Goal: Task Accomplishment & Management: Manage account settings

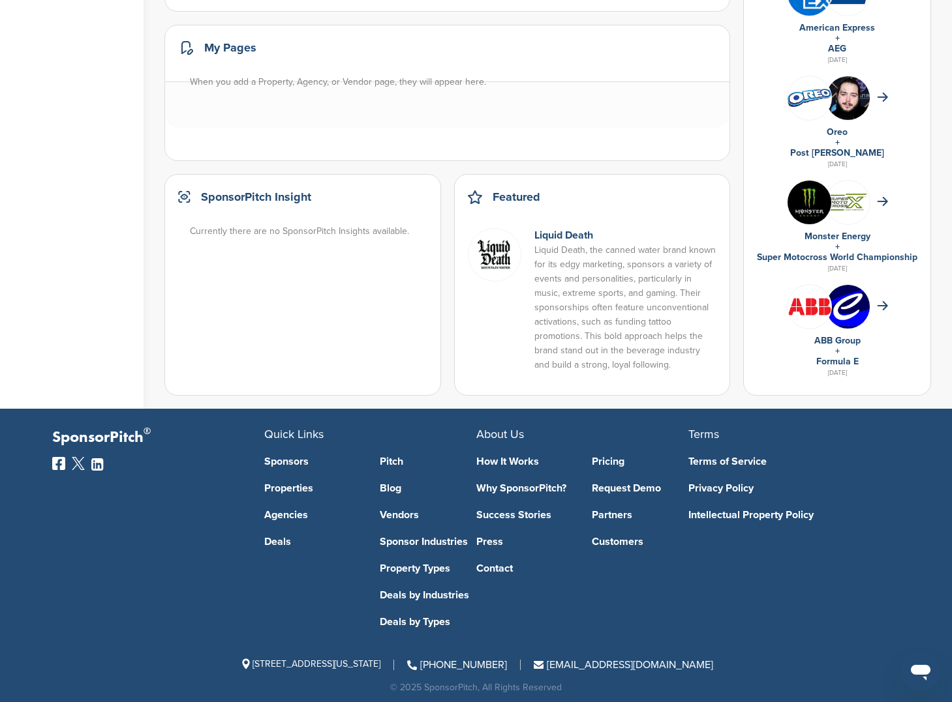
scroll to position [770, 0]
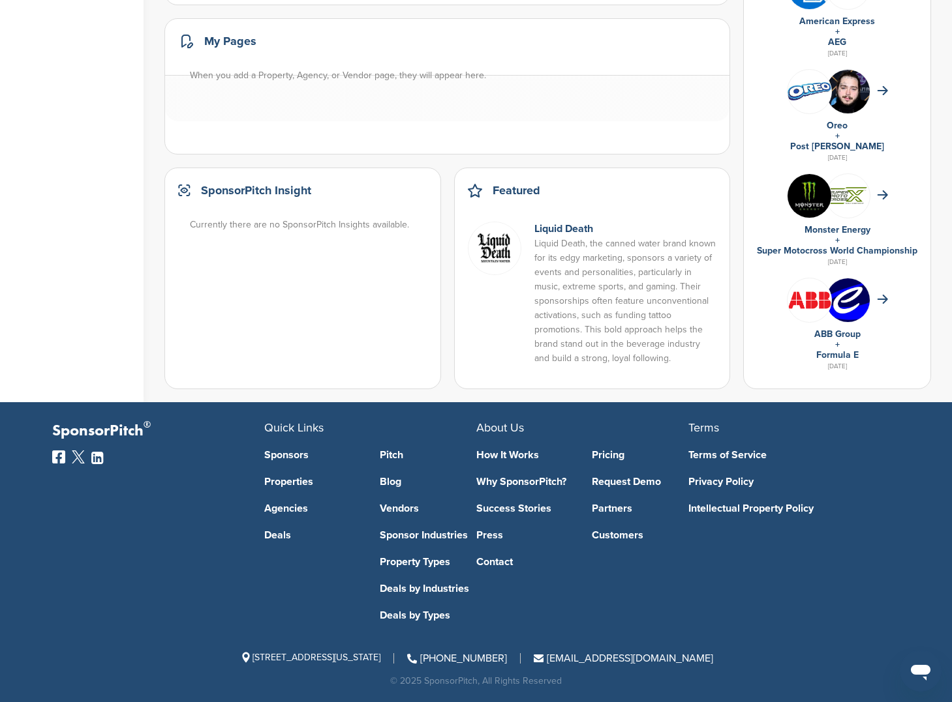
click at [503, 567] on link "Contact" at bounding box center [524, 562] width 97 height 10
click at [623, 509] on link "Partners" at bounding box center [640, 508] width 97 height 10
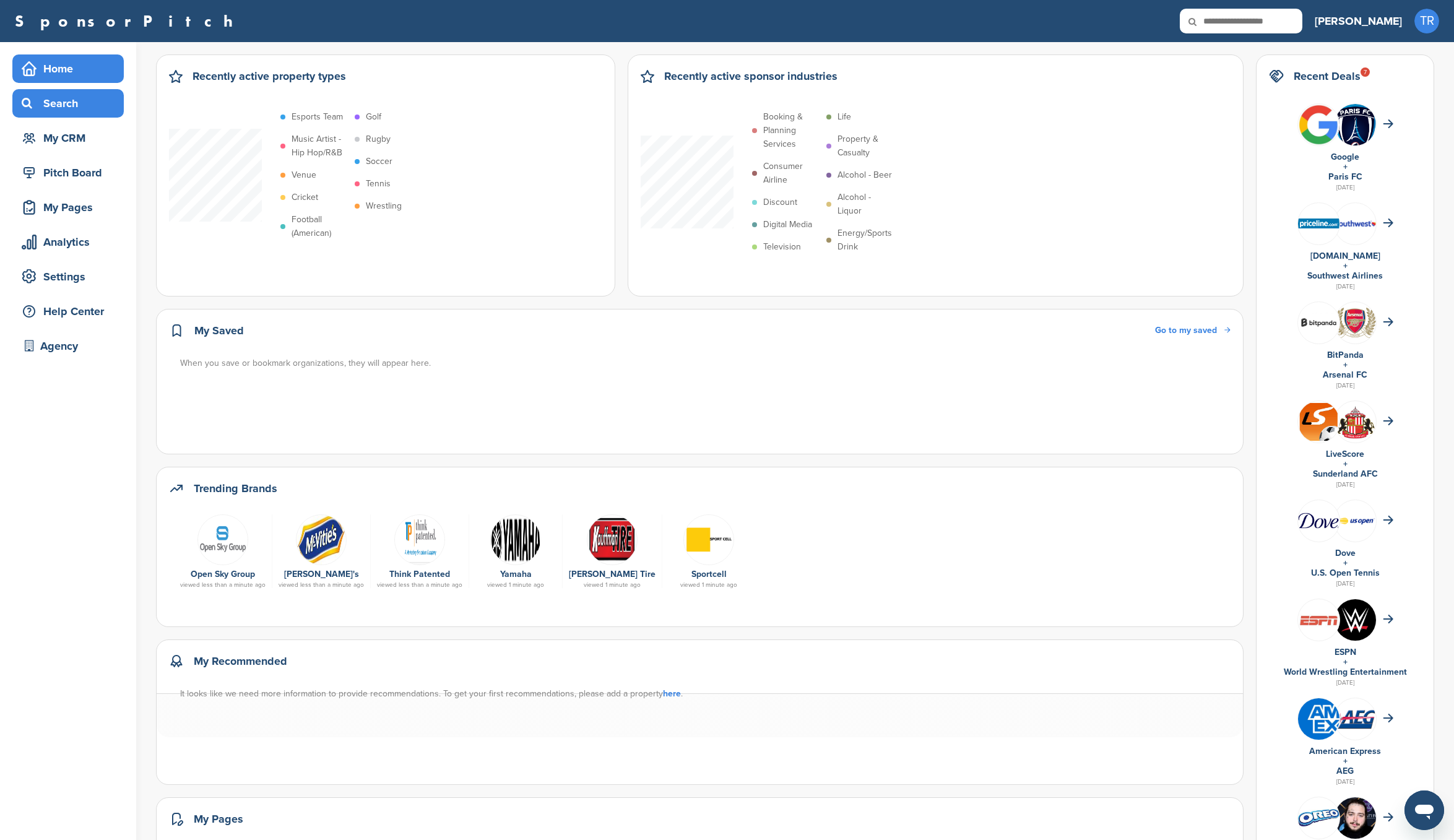
click at [81, 91] on div "Search" at bounding box center [67, 103] width 111 height 28
click at [68, 96] on div "Search" at bounding box center [71, 103] width 105 height 22
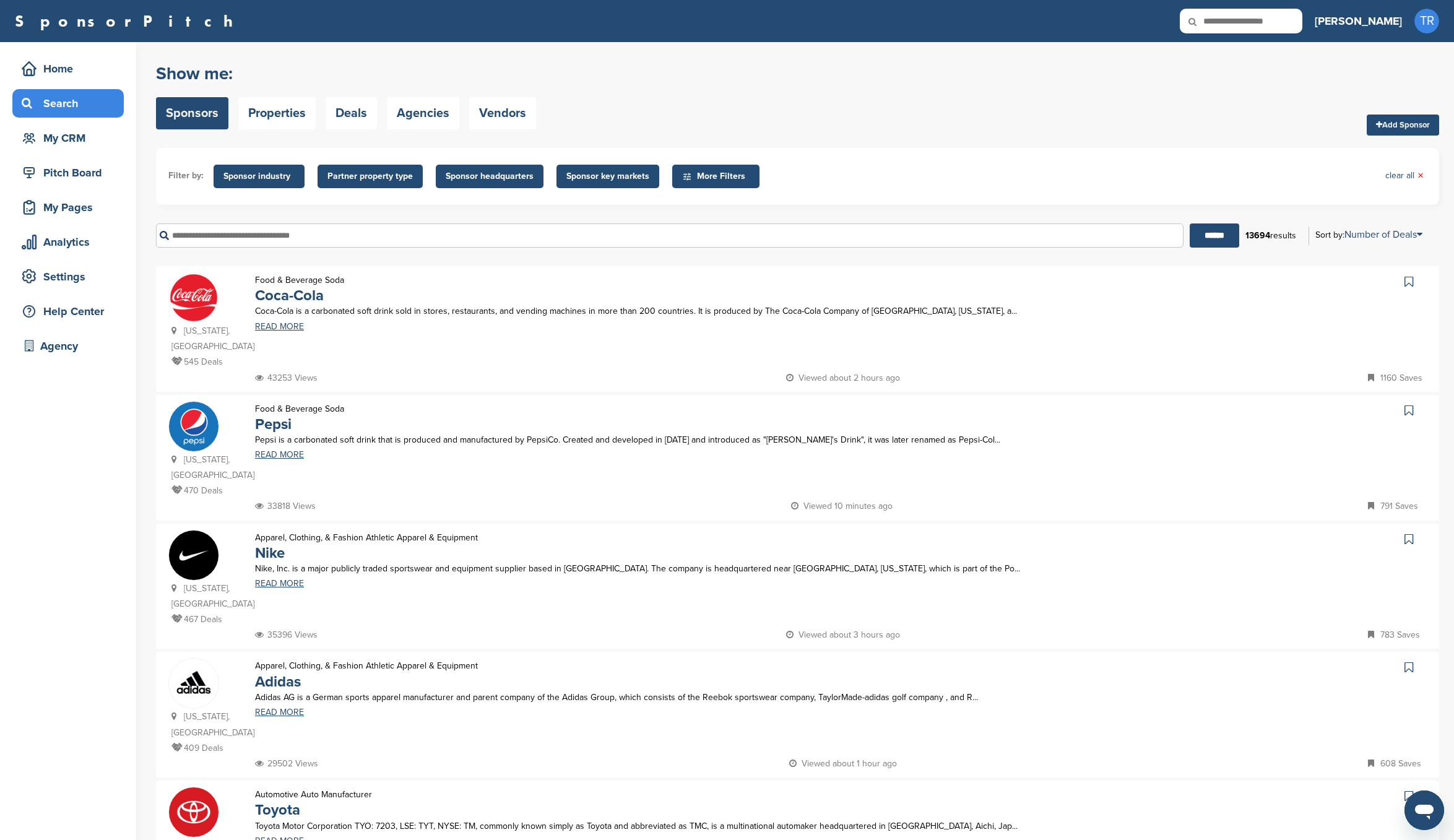
click at [294, 231] on input "text" at bounding box center [669, 234] width 1028 height 24
type input "***"
click at [228, 177] on span "Sponsor industry" at bounding box center [258, 177] width 71 height 13
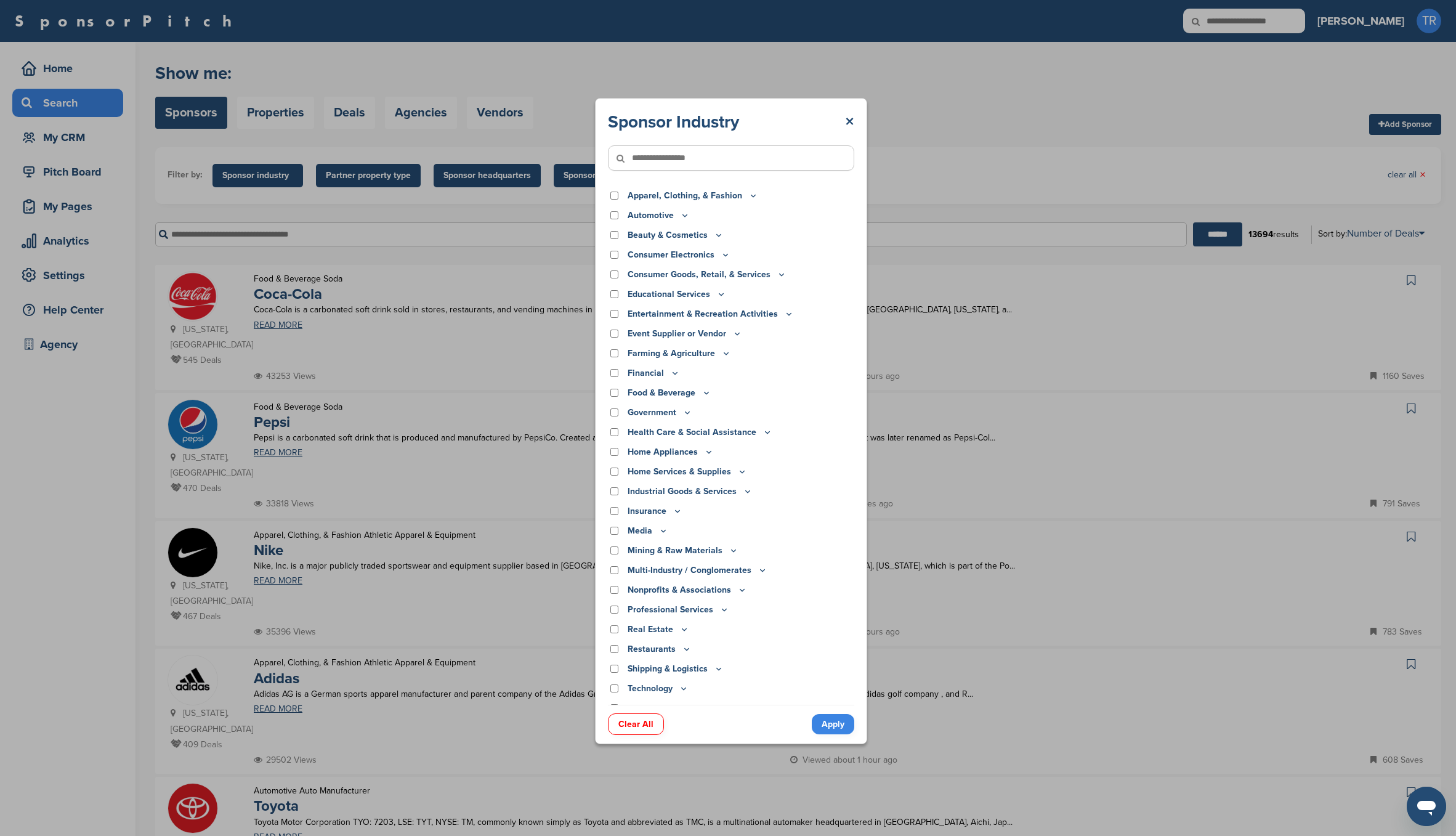
click at [399, 172] on div "Sponsor Industry × Apparel, Clothing, & Fashion Accessories Athletic Apparel & …" at bounding box center [731, 421] width 1462 height 843
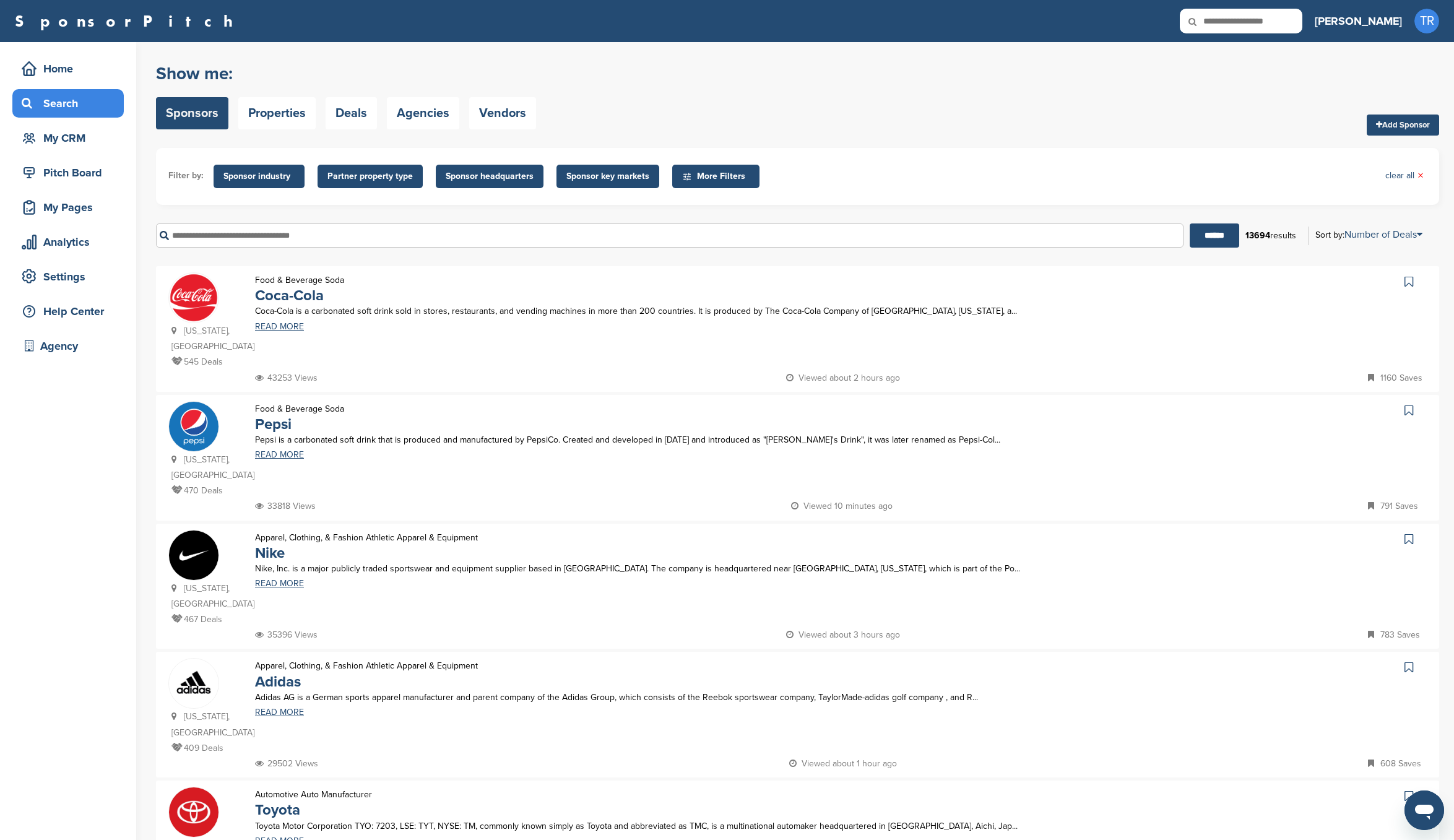
click at [669, 177] on li "More Filters More Filters × Deals Current Deals Sponsor Demographics Gender Mal…" at bounding box center [716, 176] width 93 height 24
click at [694, 177] on span "More Filters" at bounding box center [718, 177] width 71 height 13
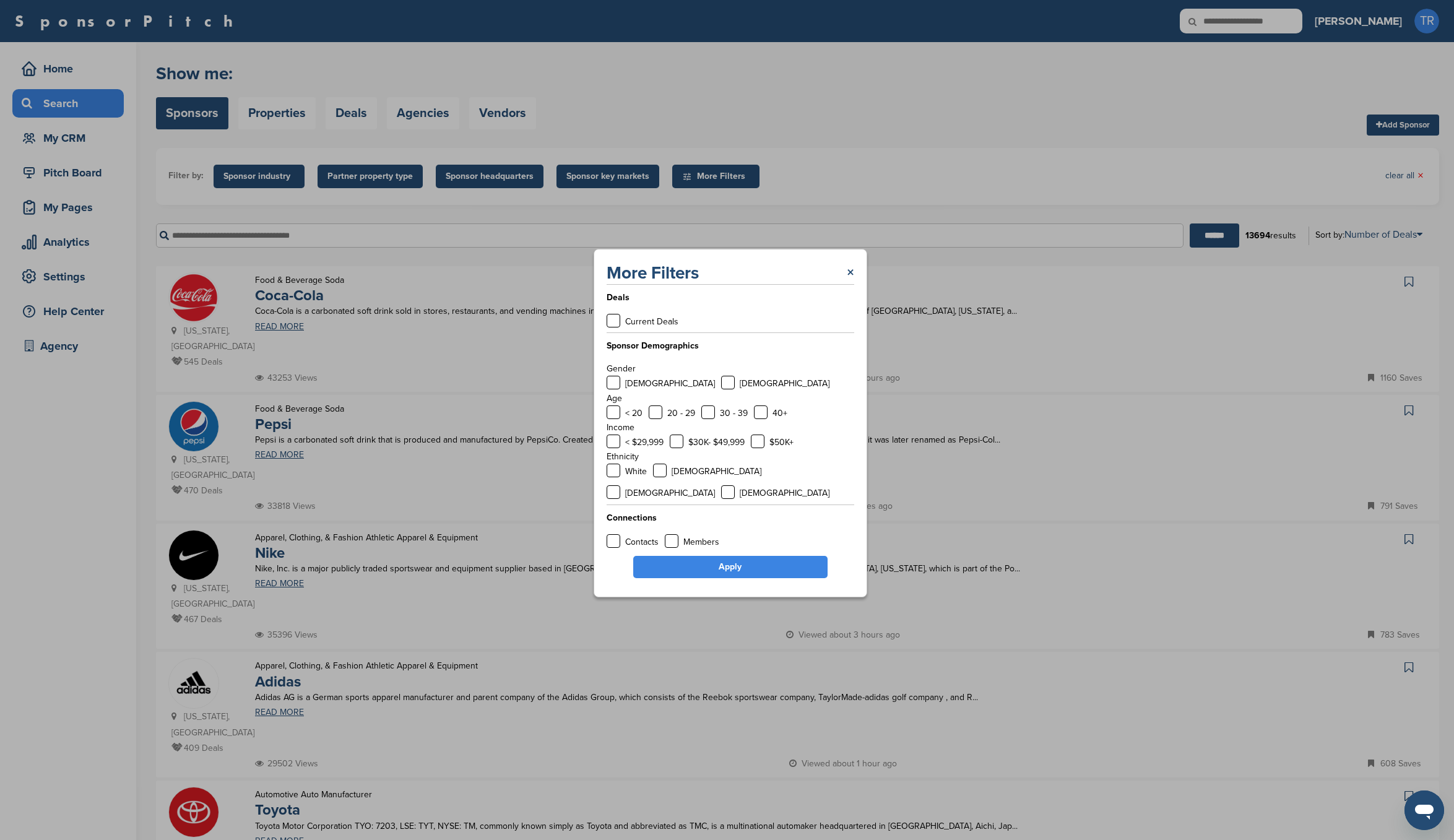
click at [680, 215] on div "More Filters × Deals Current Deals Sponsor Demographics Gender Male Female Age …" at bounding box center [730, 423] width 1460 height 847
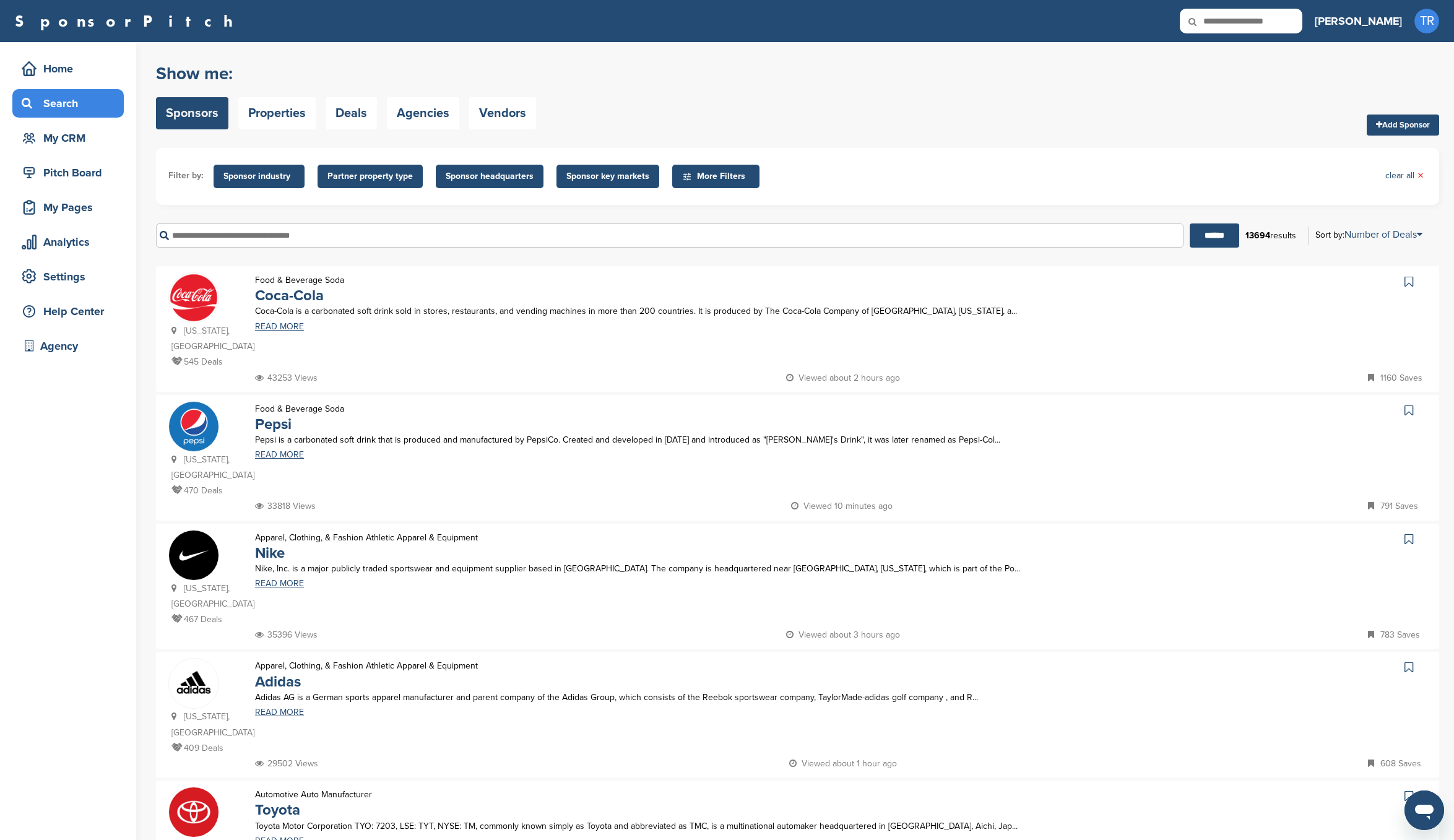
click at [254, 172] on span "Sponsor industry" at bounding box center [258, 177] width 71 height 13
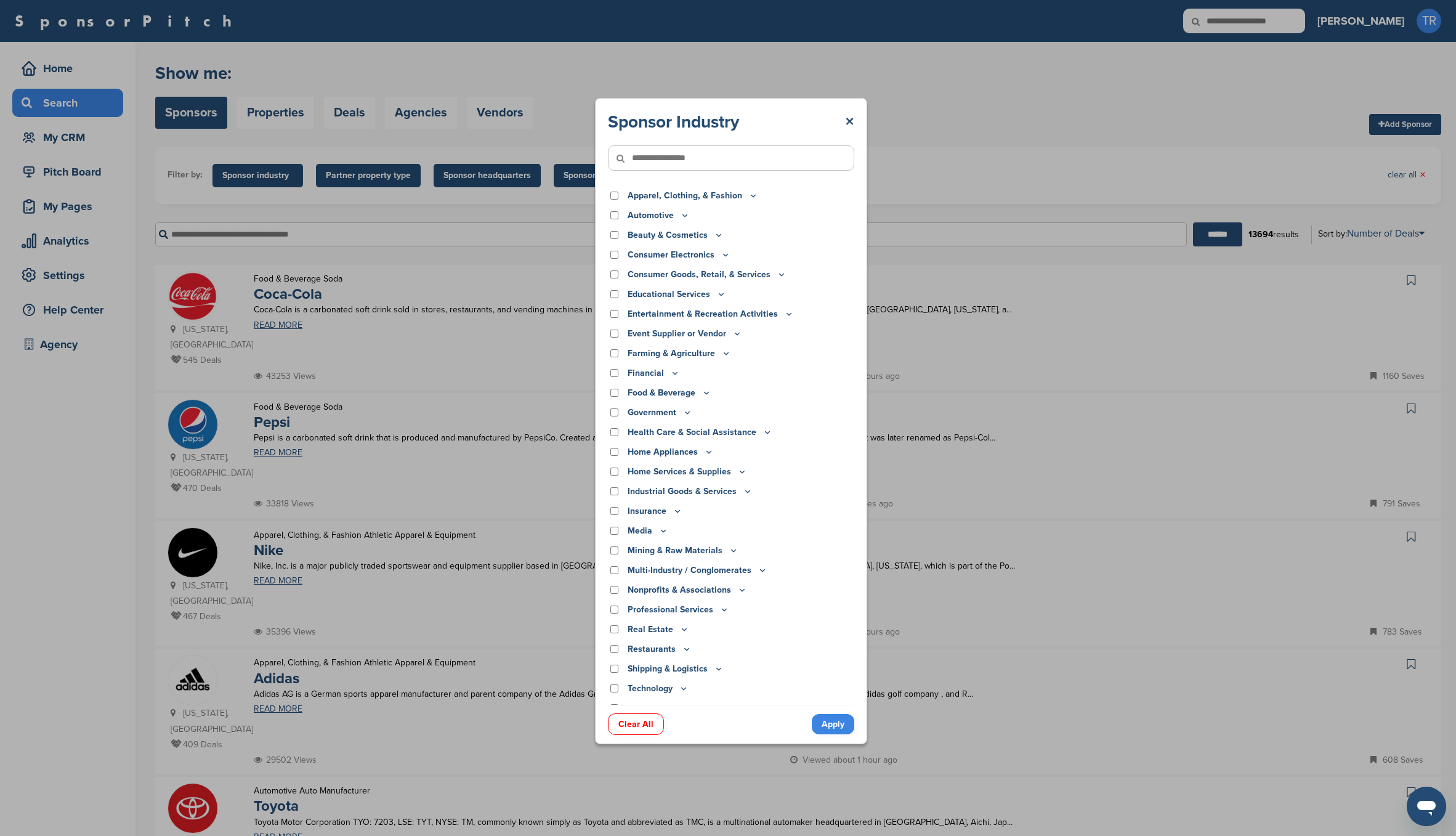
click at [642, 152] on icon at bounding box center [629, 158] width 42 height 26
click at [707, 154] on input"] "text" at bounding box center [731, 158] width 246 height 26
type input"] "***"
drag, startPoint x: 720, startPoint y: 359, endPoint x: 724, endPoint y: 353, distance: 7.2
click at [720, 359] on p "Farming & Agriculture" at bounding box center [680, 353] width 104 height 13
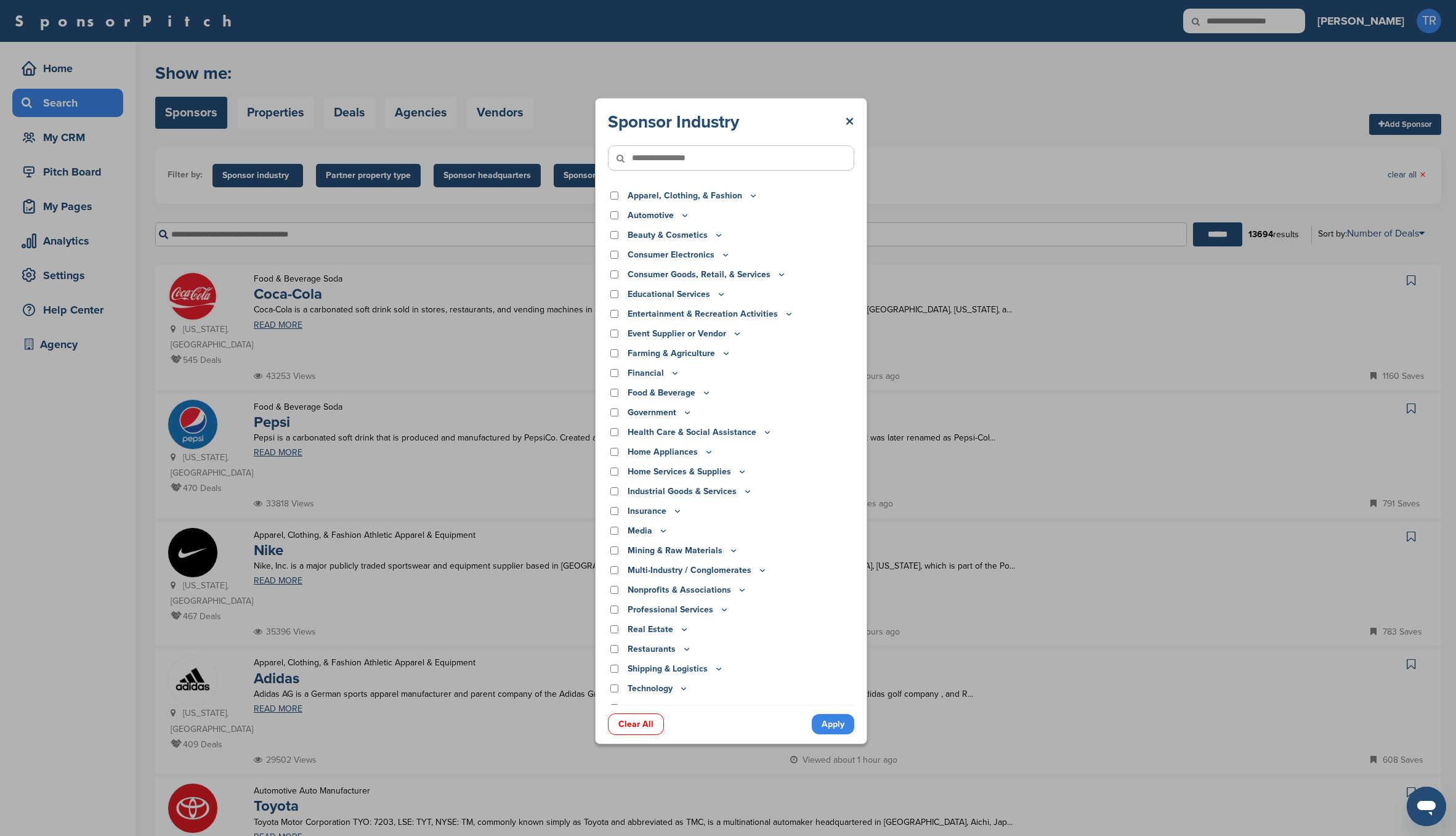
click at [724, 352] on icon at bounding box center [726, 352] width 9 height 10
click at [704, 401] on icon at bounding box center [706, 402] width 5 height 2
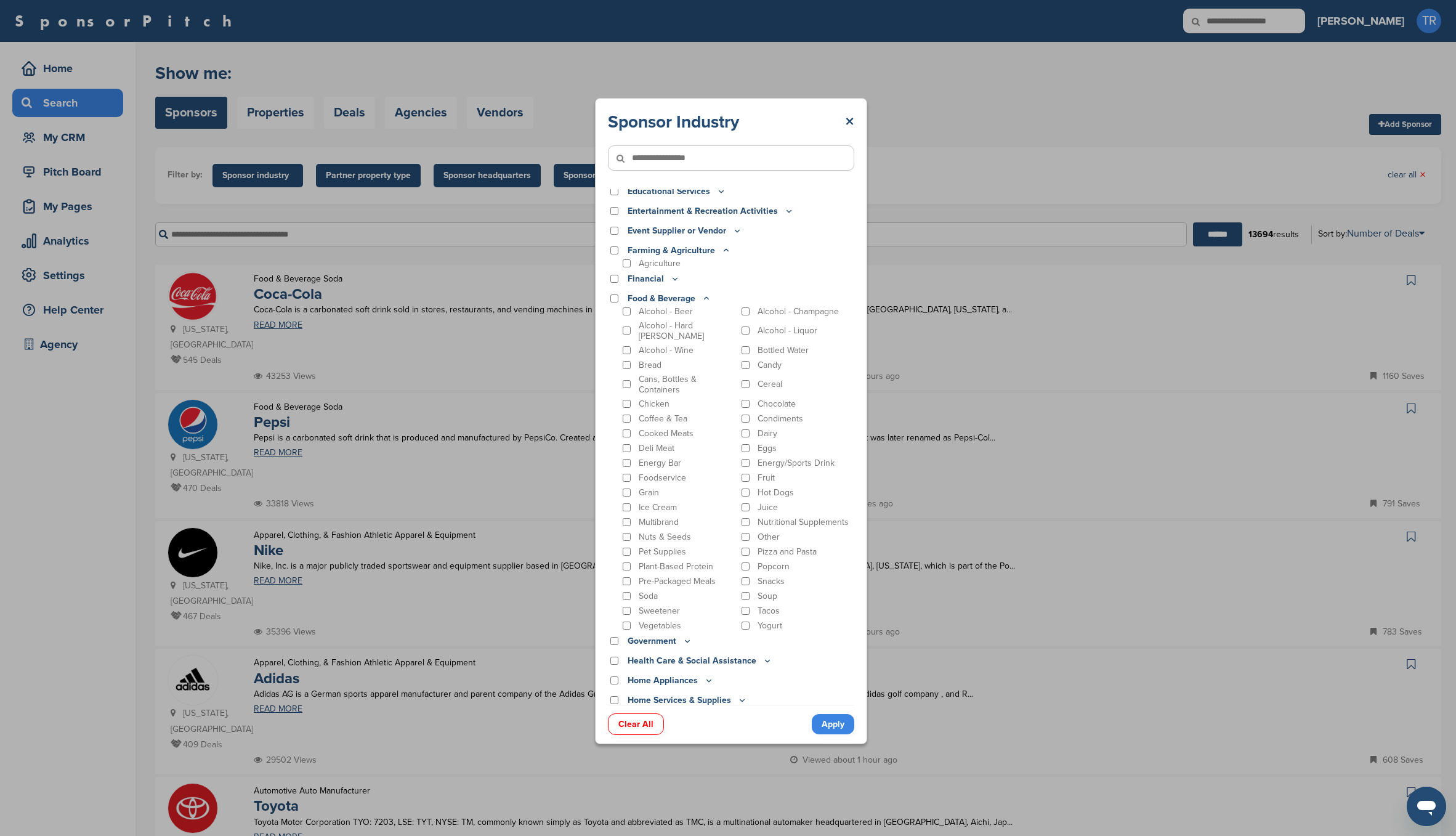
scroll to position [116, 0]
click at [711, 168] on input"] "text" at bounding box center [731, 158] width 246 height 26
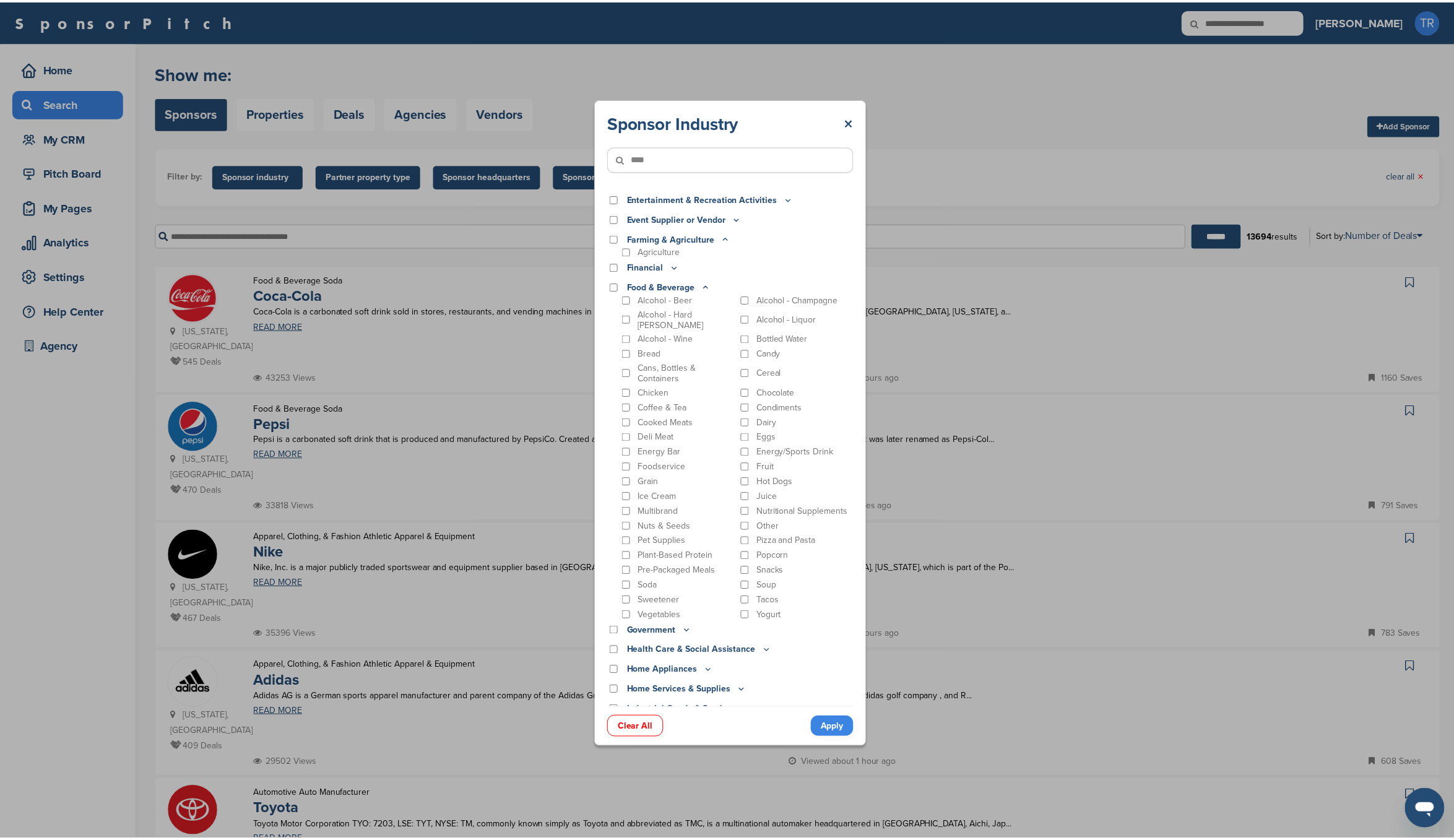
scroll to position [0, 0]
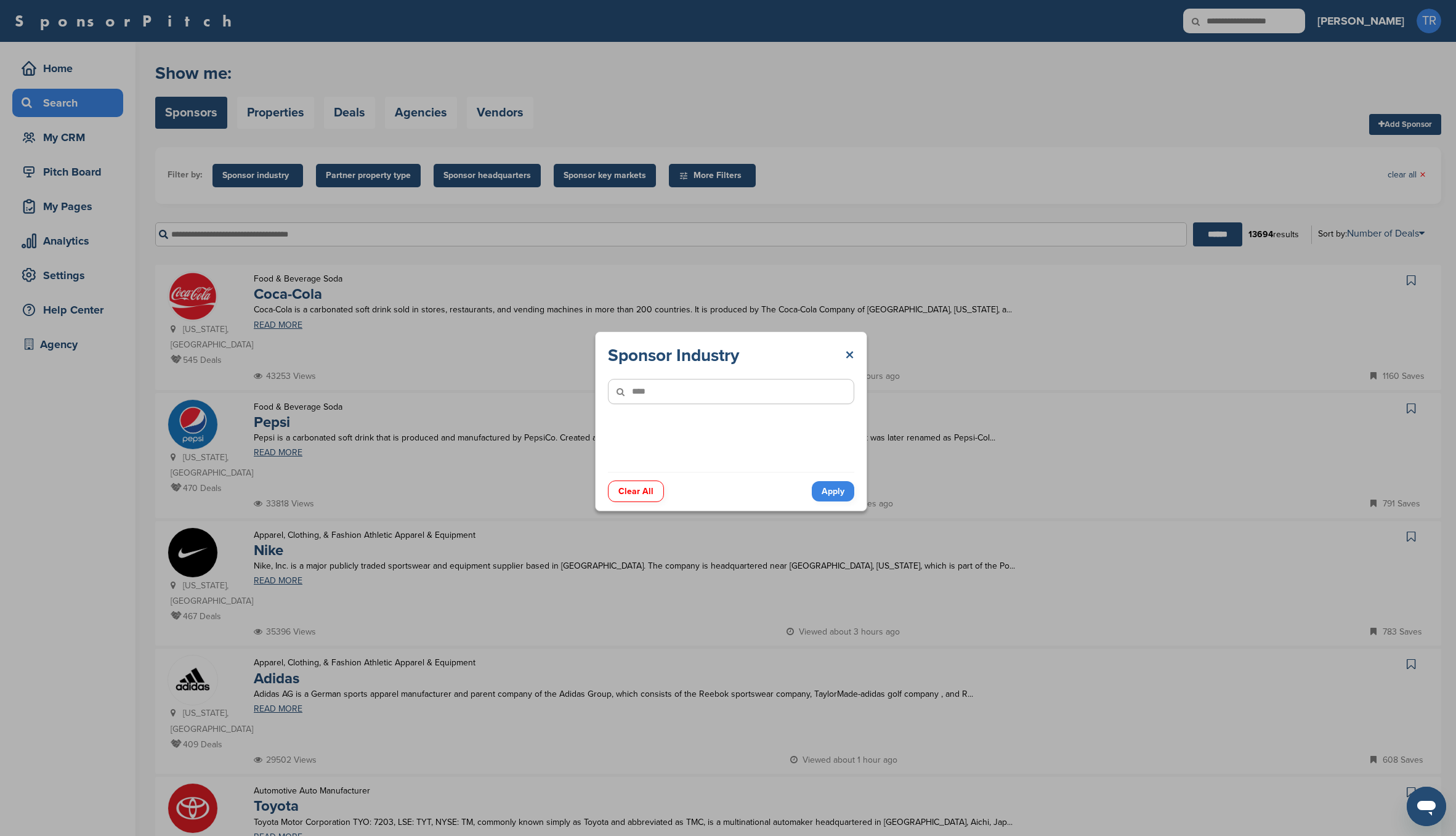
type input"] "****"
click at [849, 350] on link "×" at bounding box center [850, 355] width 9 height 22
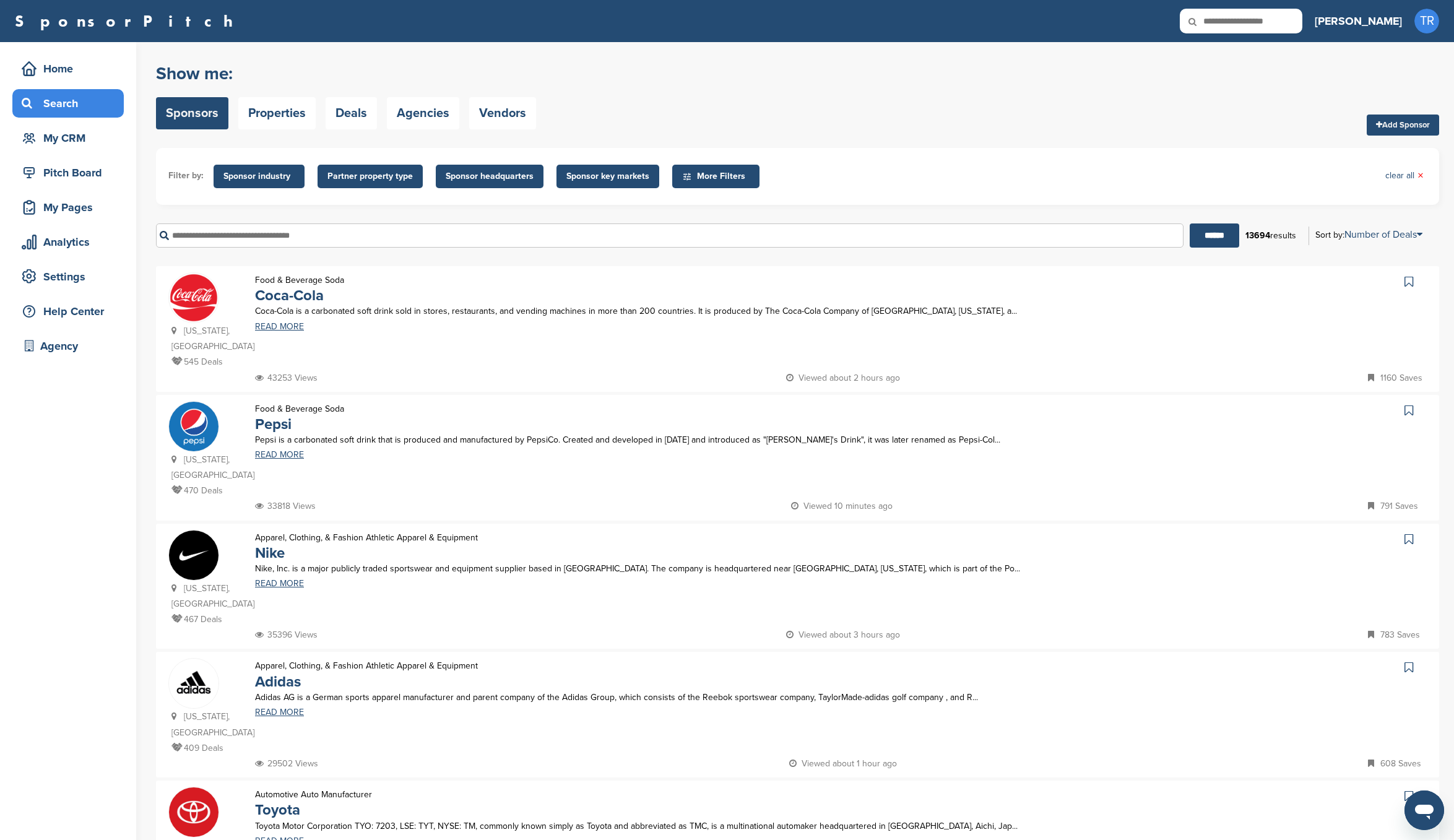
click at [530, 257] on div "****** 13694 results Sort by: Number of Deals Sponsor Name Recently Added Numbe…" at bounding box center [797, 235] width 1283 height 43
click at [526, 237] on input "text" at bounding box center [669, 234] width 1028 height 24
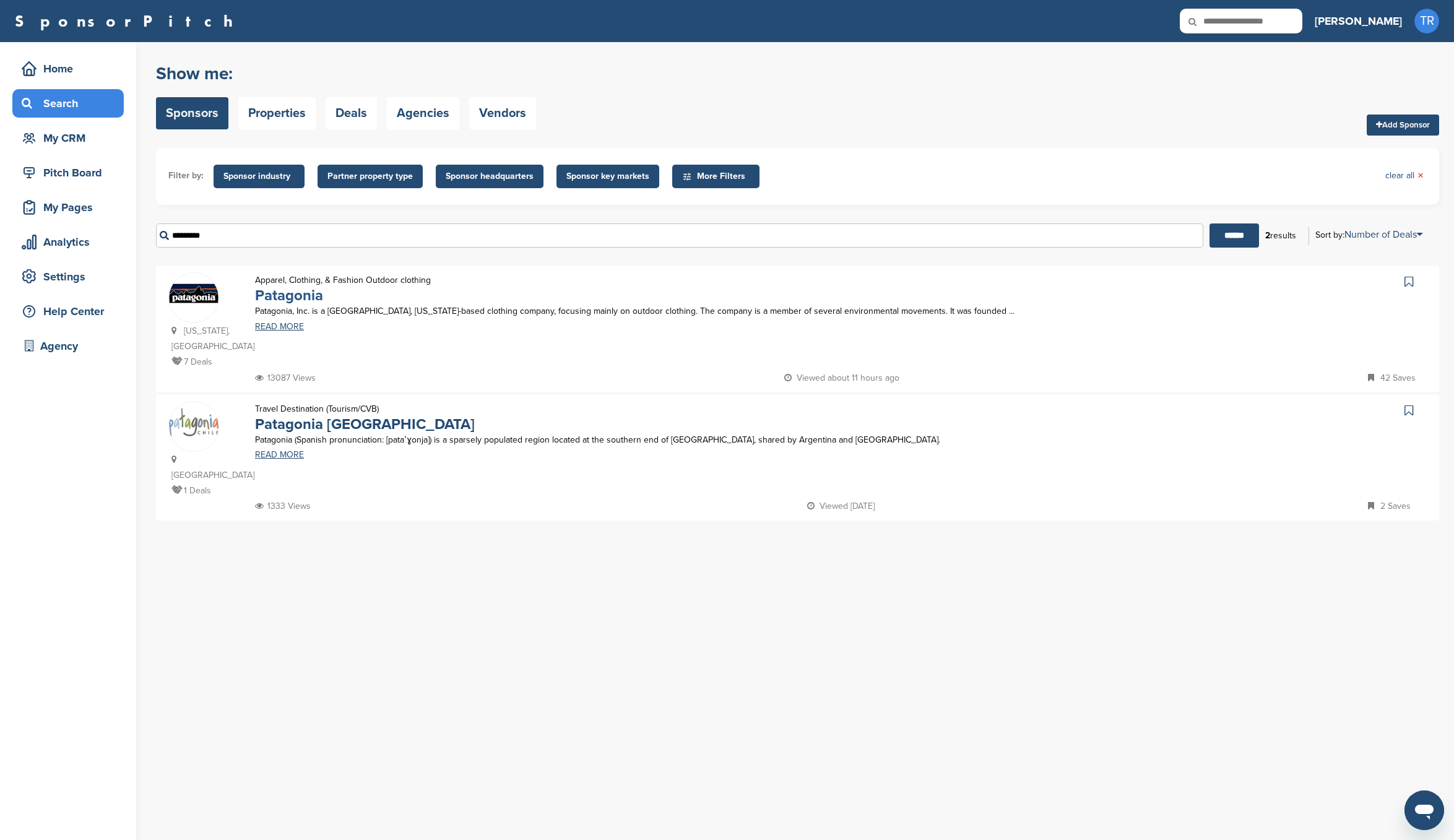
type input "*********"
click at [287, 293] on link "Patagonia" at bounding box center [289, 295] width 68 height 18
click at [281, 293] on link "Patagonia" at bounding box center [289, 295] width 68 height 18
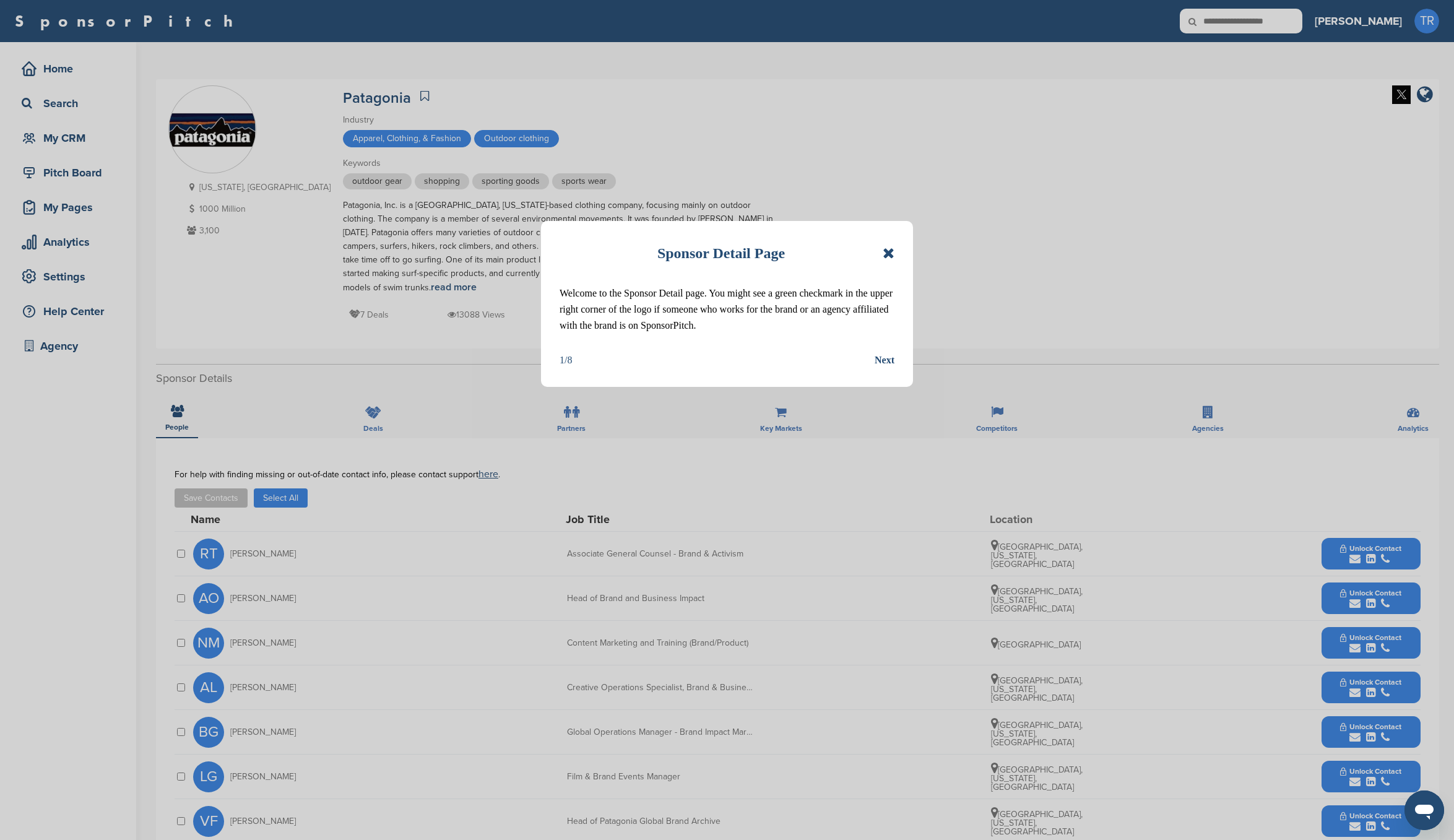
click at [887, 250] on icon at bounding box center [888, 253] width 11 height 15
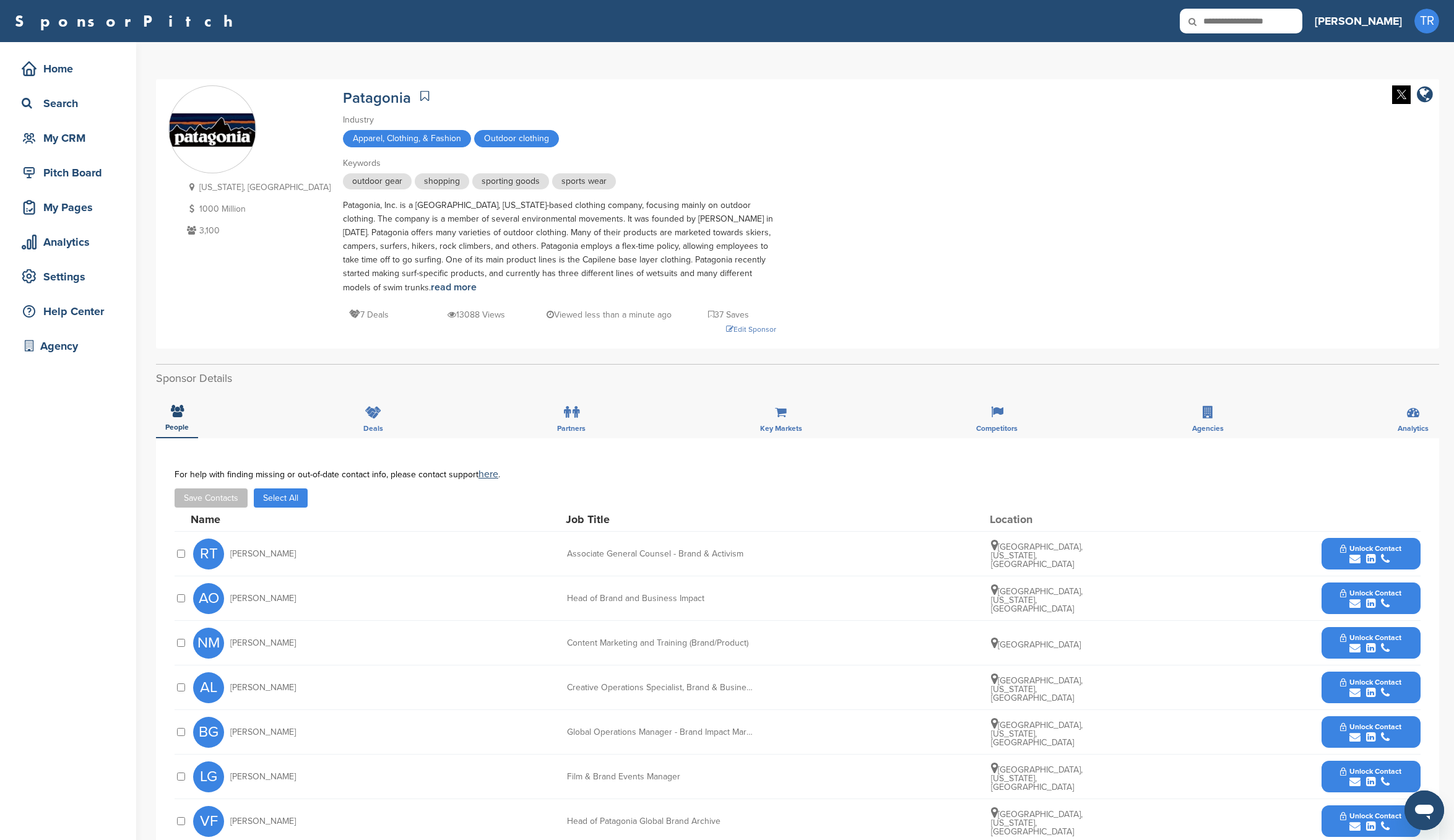
click at [1396, 95] on img at bounding box center [1402, 95] width 19 height 19
click at [678, 323] on div "Edit Sponsor" at bounding box center [559, 329] width 434 height 13
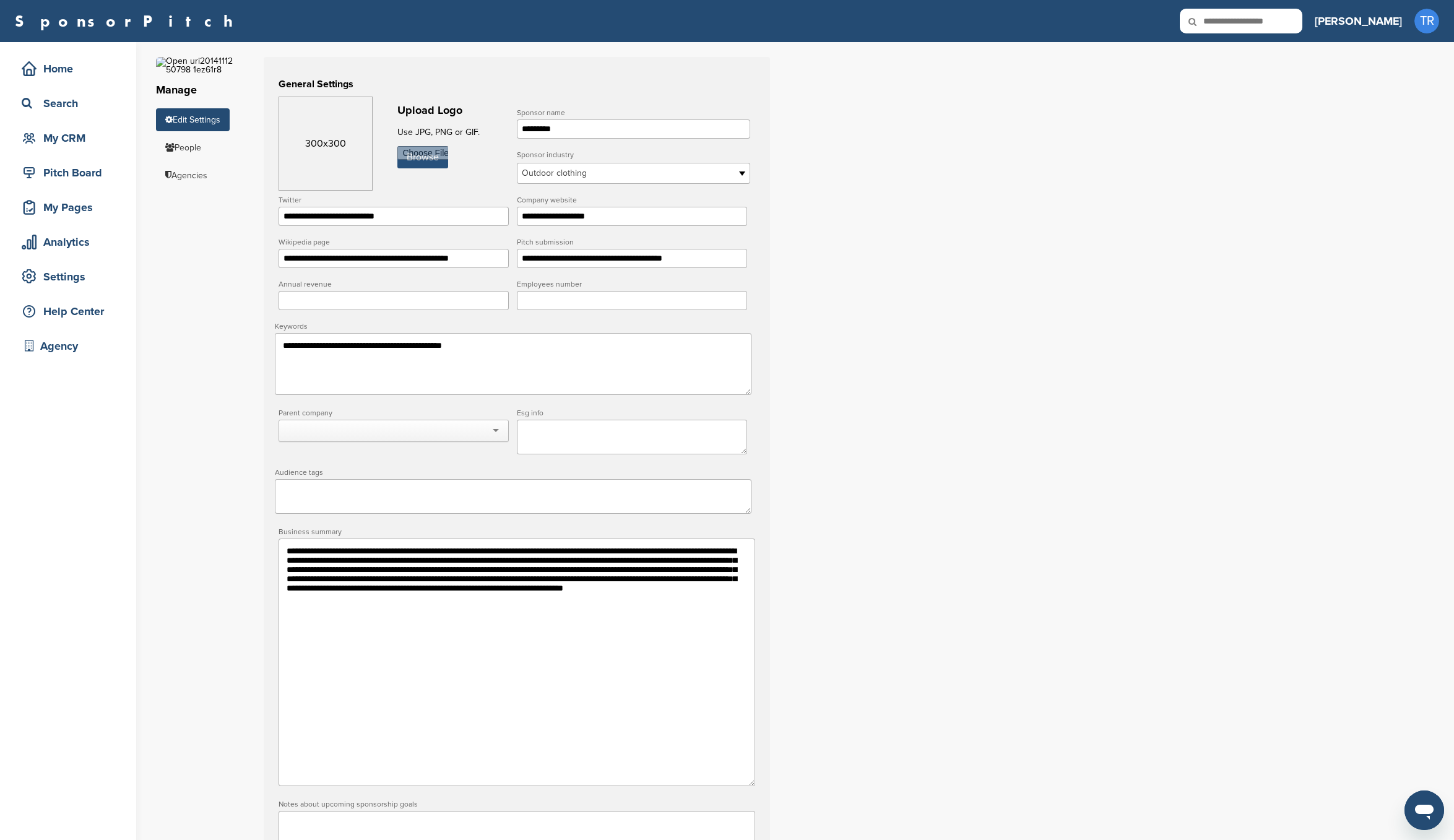
click at [438, 163] on input "file" at bounding box center [422, 157] width 50 height 22
type input "**********"
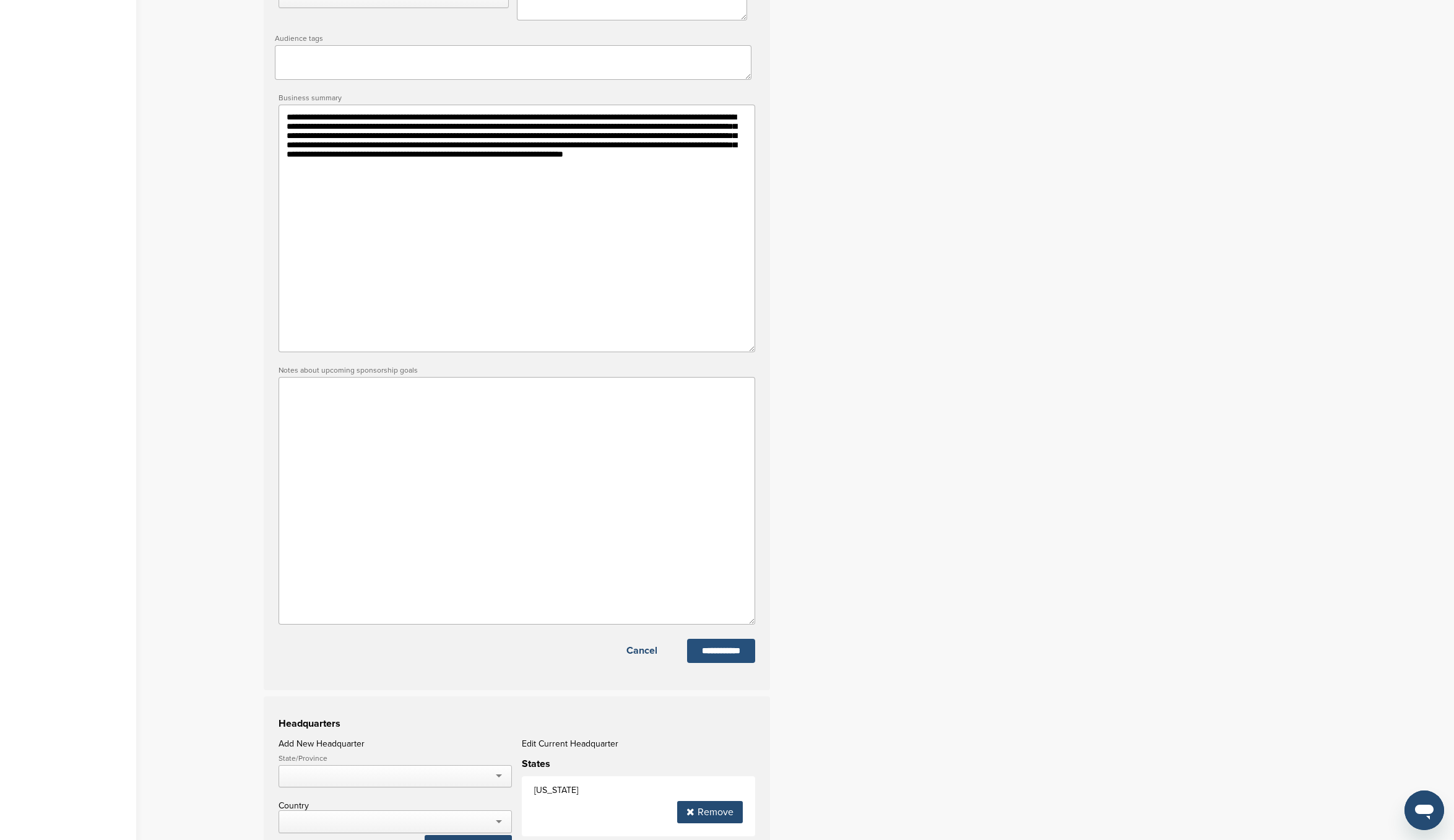
click at [739, 663] on input "**********" at bounding box center [721, 650] width 68 height 24
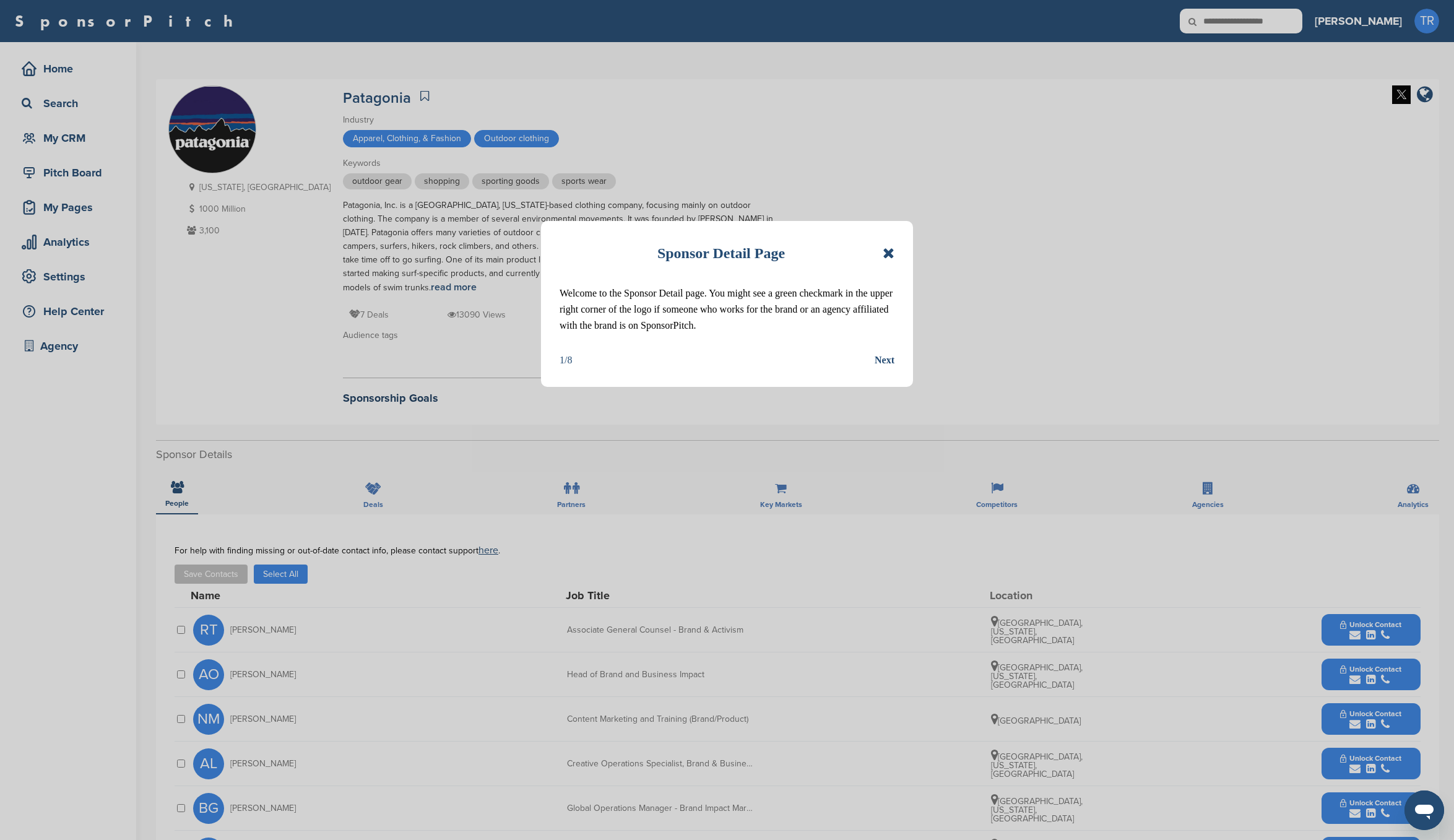
click at [885, 252] on icon at bounding box center [888, 253] width 11 height 15
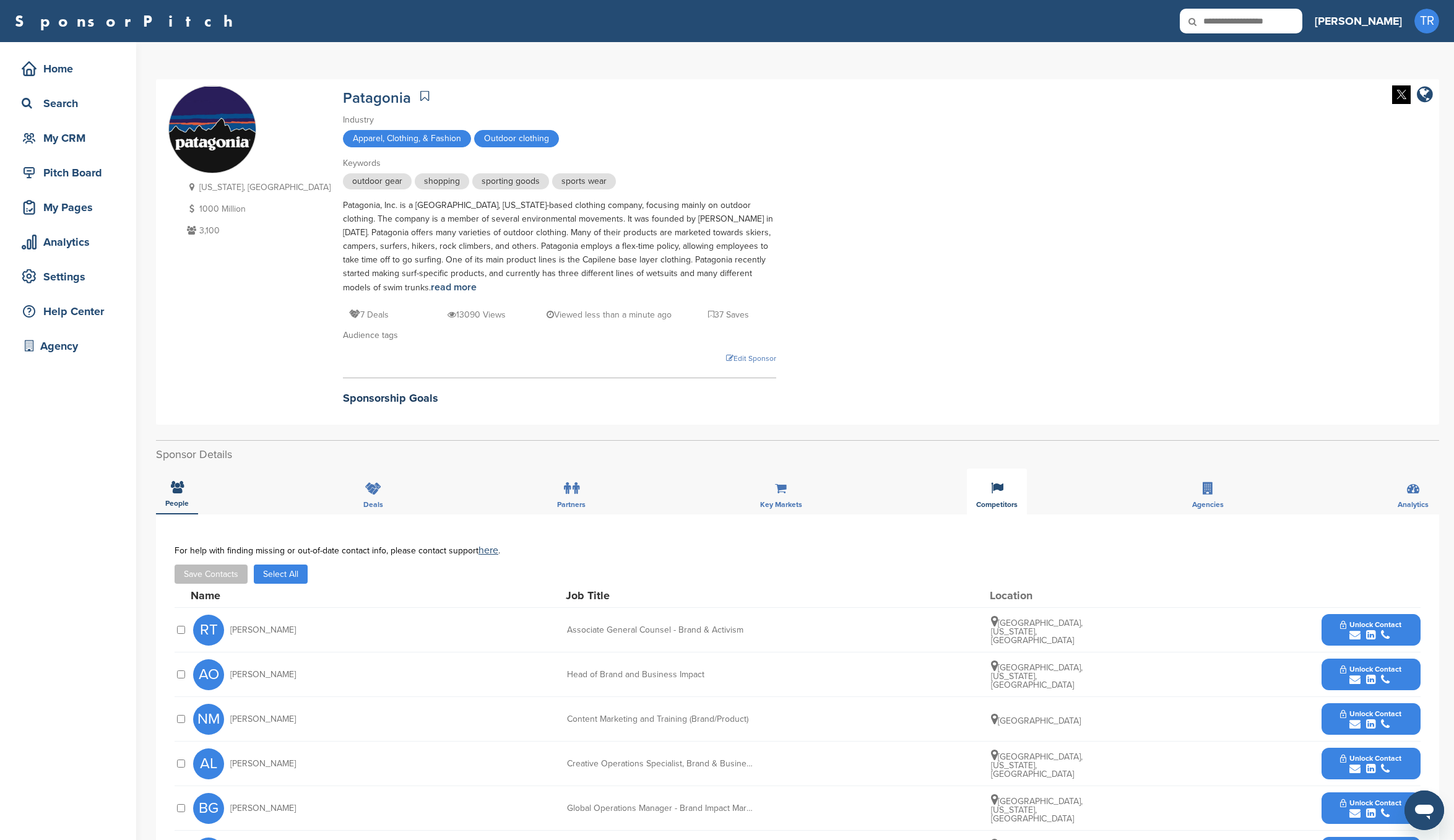
click at [997, 469] on div "Competitors" at bounding box center [997, 492] width 60 height 46
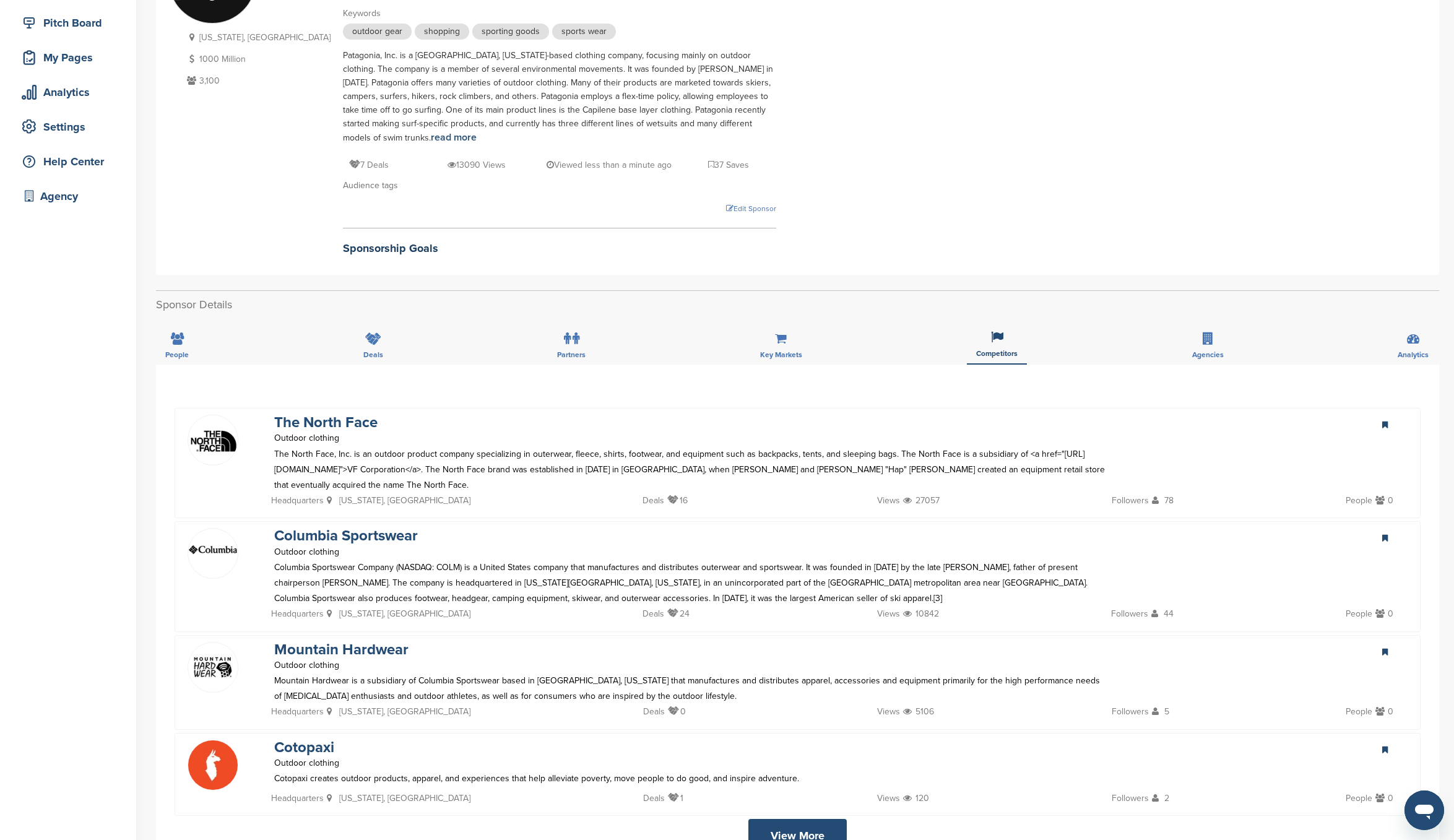
scroll to position [223, 0]
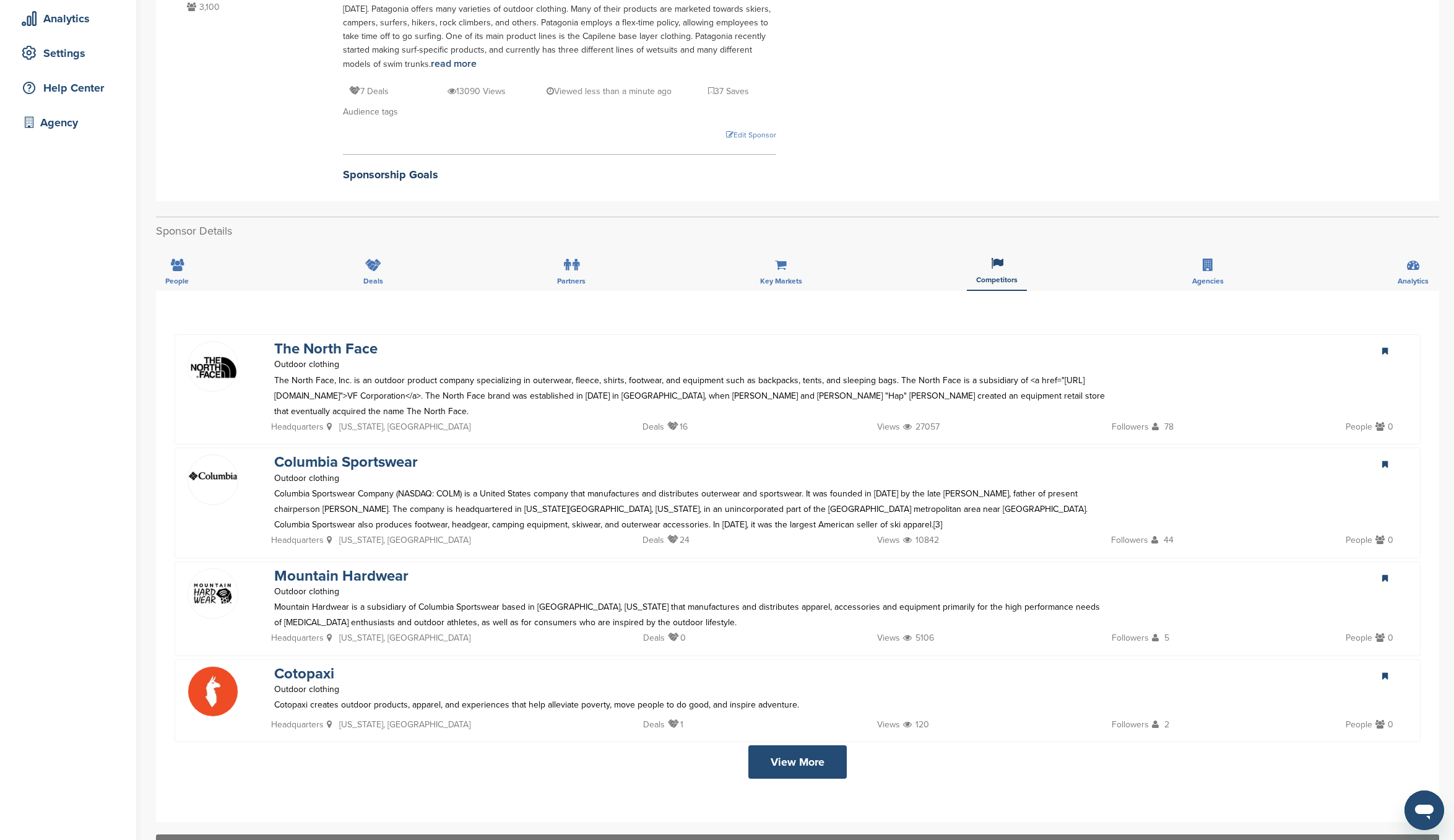
click at [824, 748] on link "View More" at bounding box center [797, 761] width 99 height 33
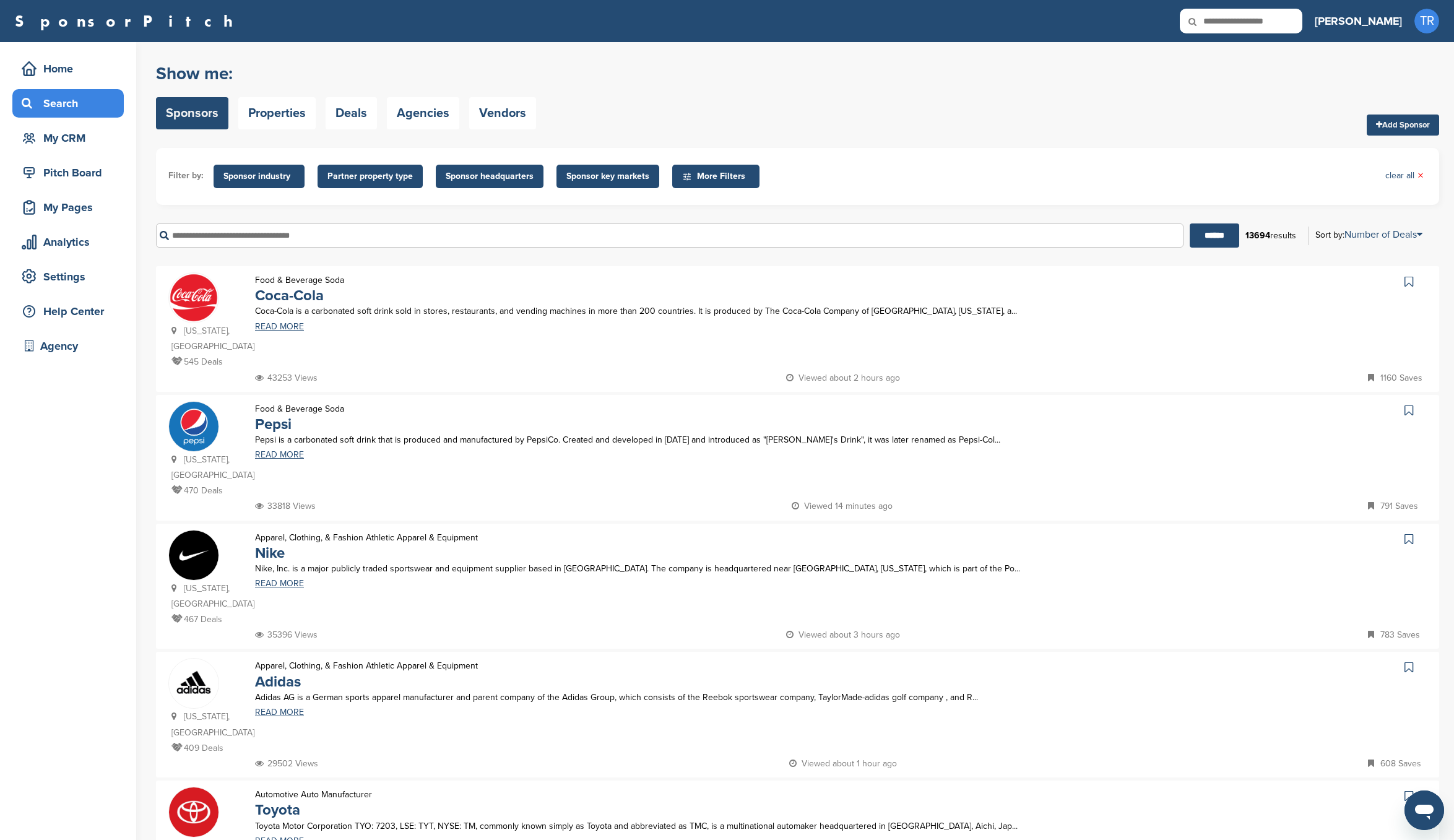
click at [282, 179] on span "Sponsor industry" at bounding box center [258, 177] width 71 height 13
